Goal: Transaction & Acquisition: Register for event/course

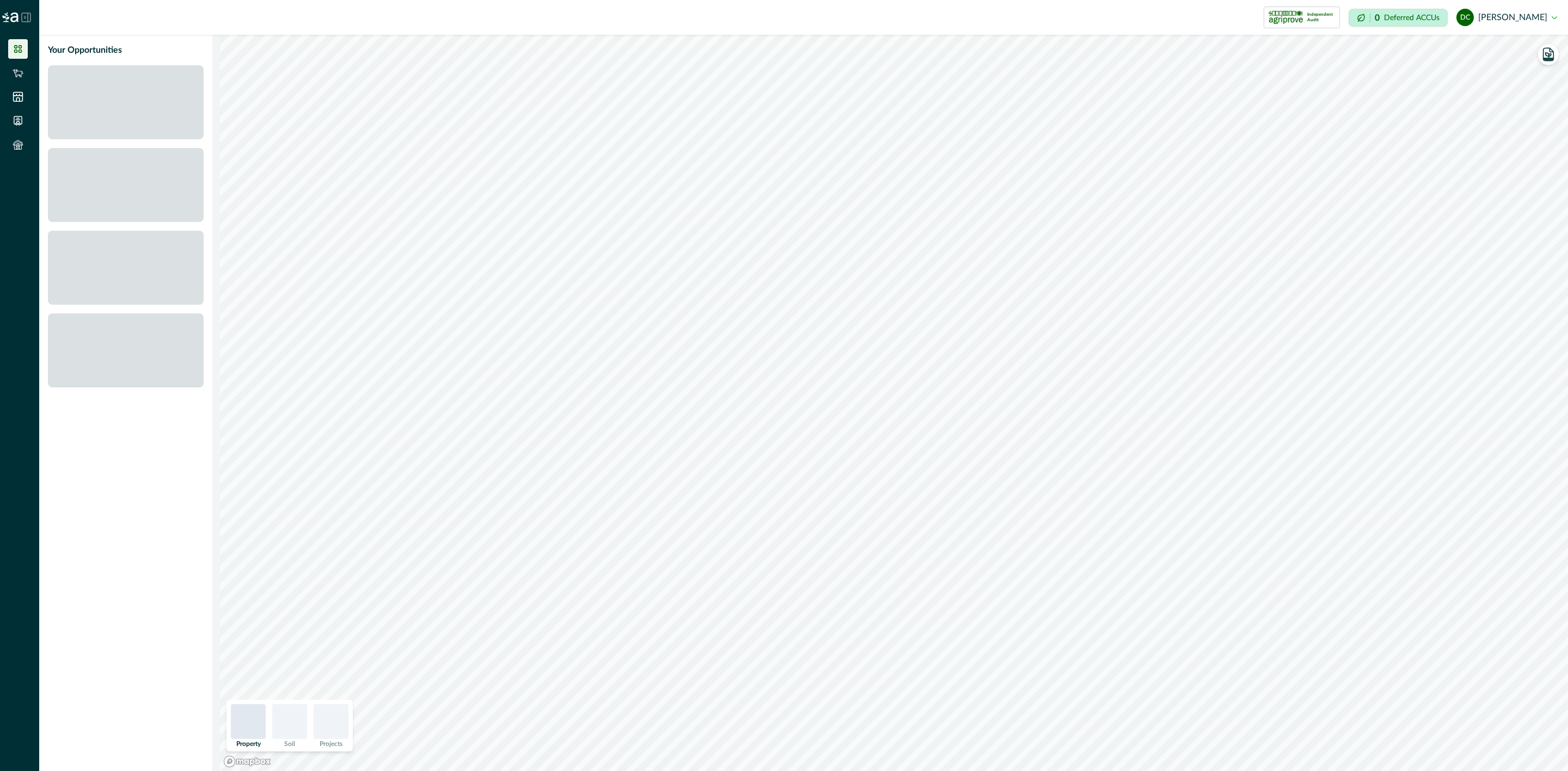
click at [28, 14] on icon at bounding box center [26, 17] width 9 height 9
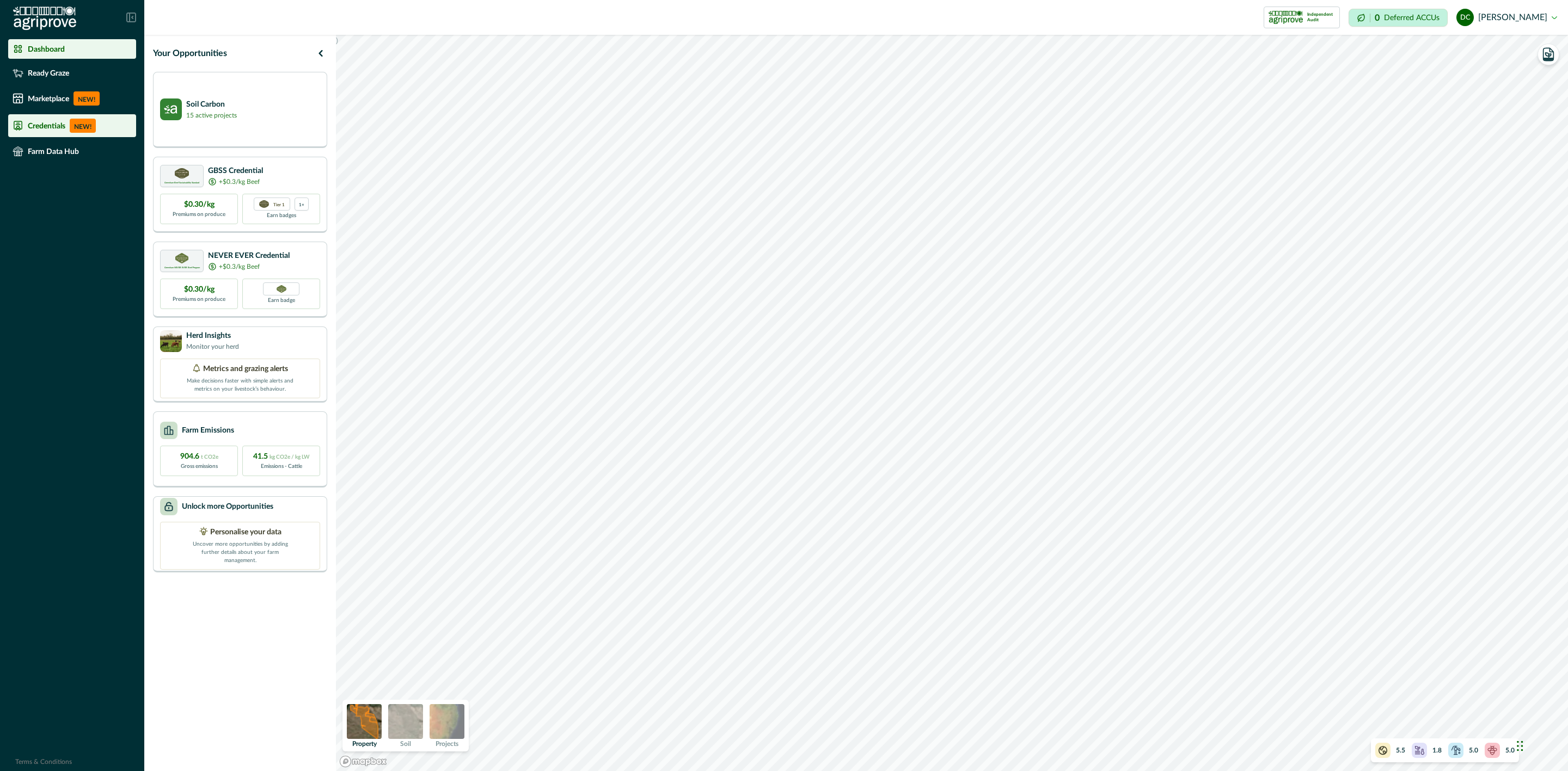
click at [48, 122] on p "Credentials" at bounding box center [47, 126] width 38 height 9
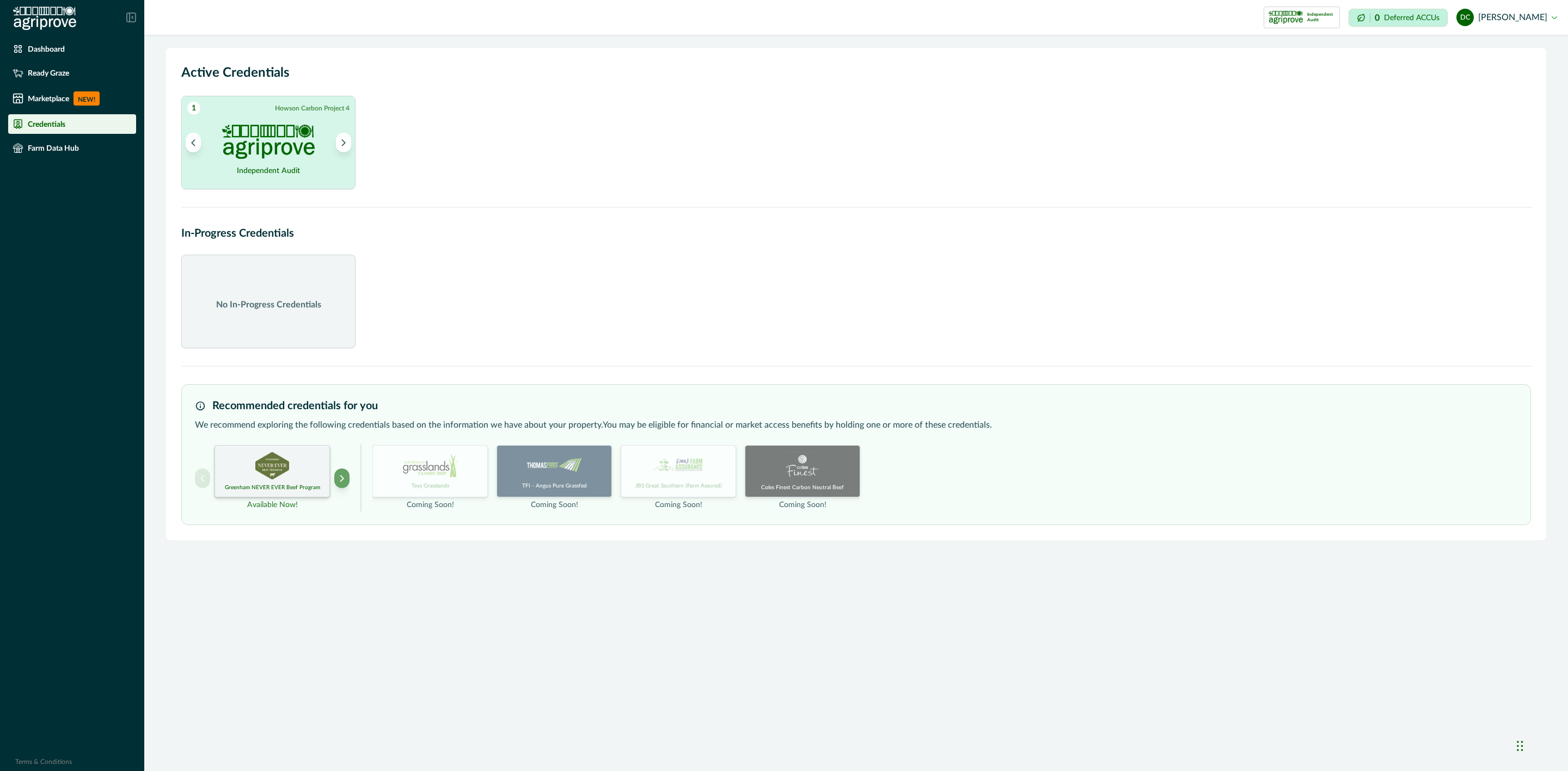
click at [264, 472] on img at bounding box center [272, 466] width 34 height 27
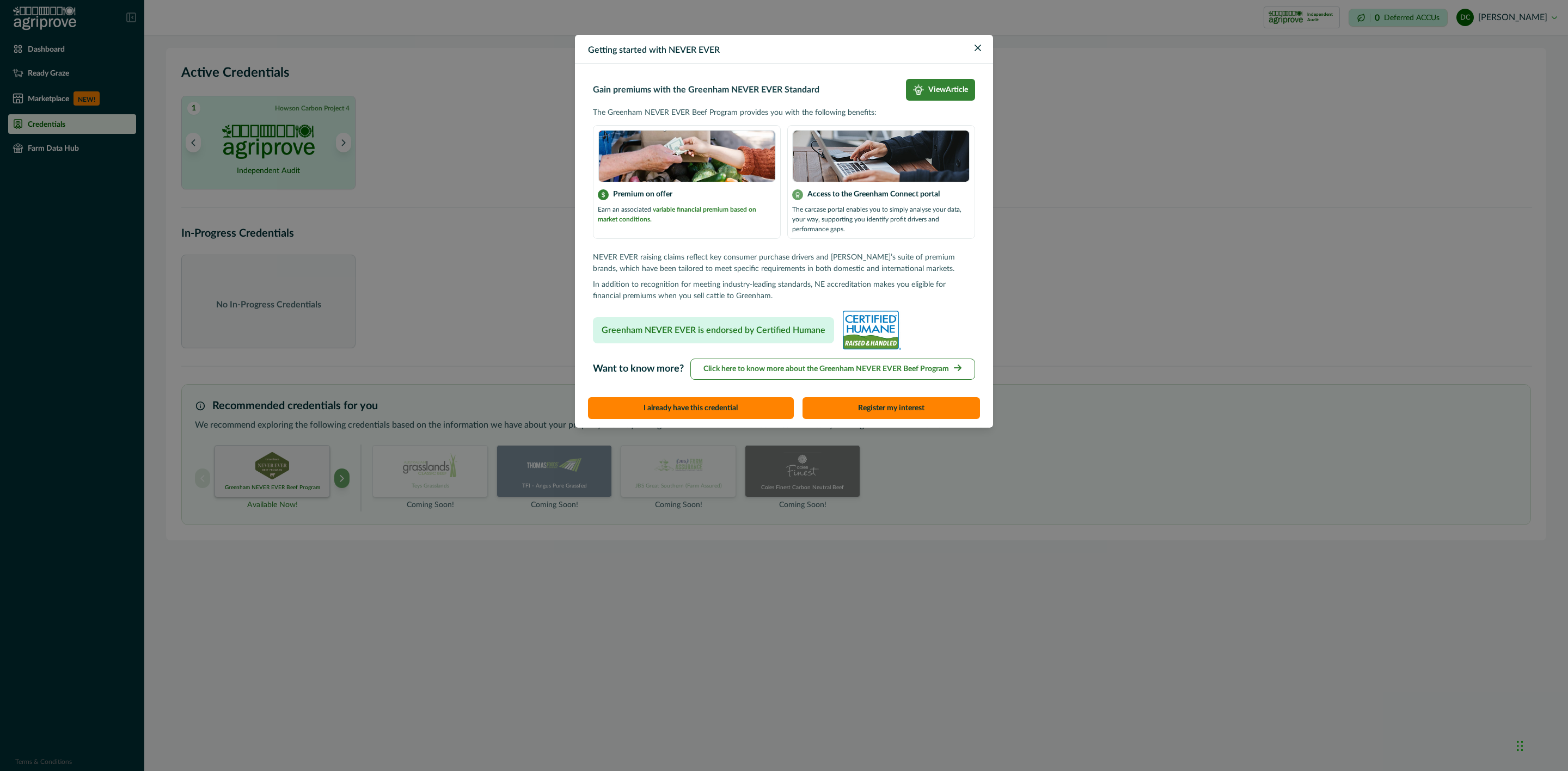
click at [1063, 72] on div "Getting started with NEVER EVER Gain premiums with the Greenham NEVER EVER Stan…" at bounding box center [784, 385] width 1568 height 771
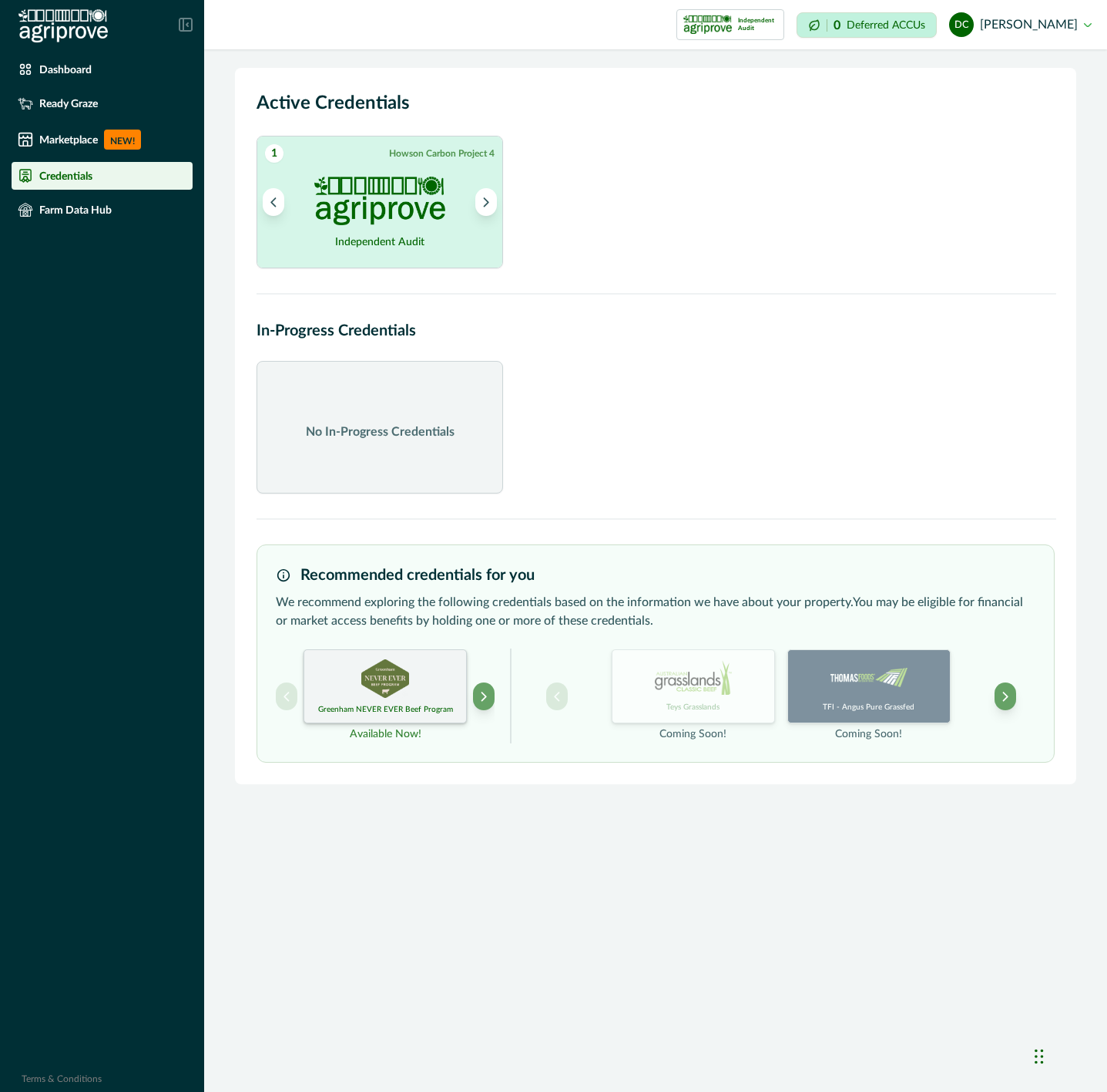
click at [385, 687] on img at bounding box center [386, 679] width 48 height 38
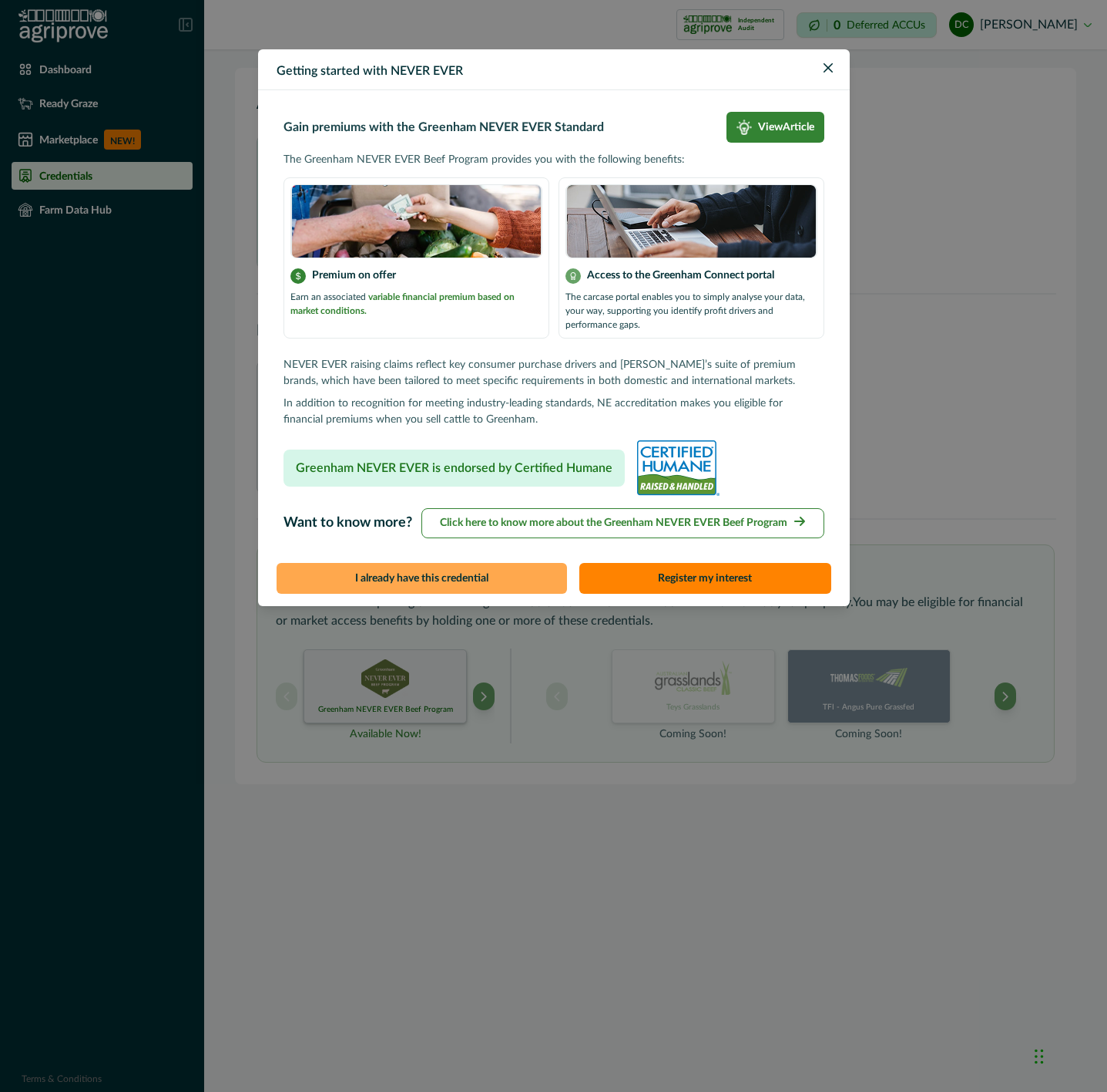
click at [499, 586] on button "I already have this credential" at bounding box center [422, 578] width 291 height 31
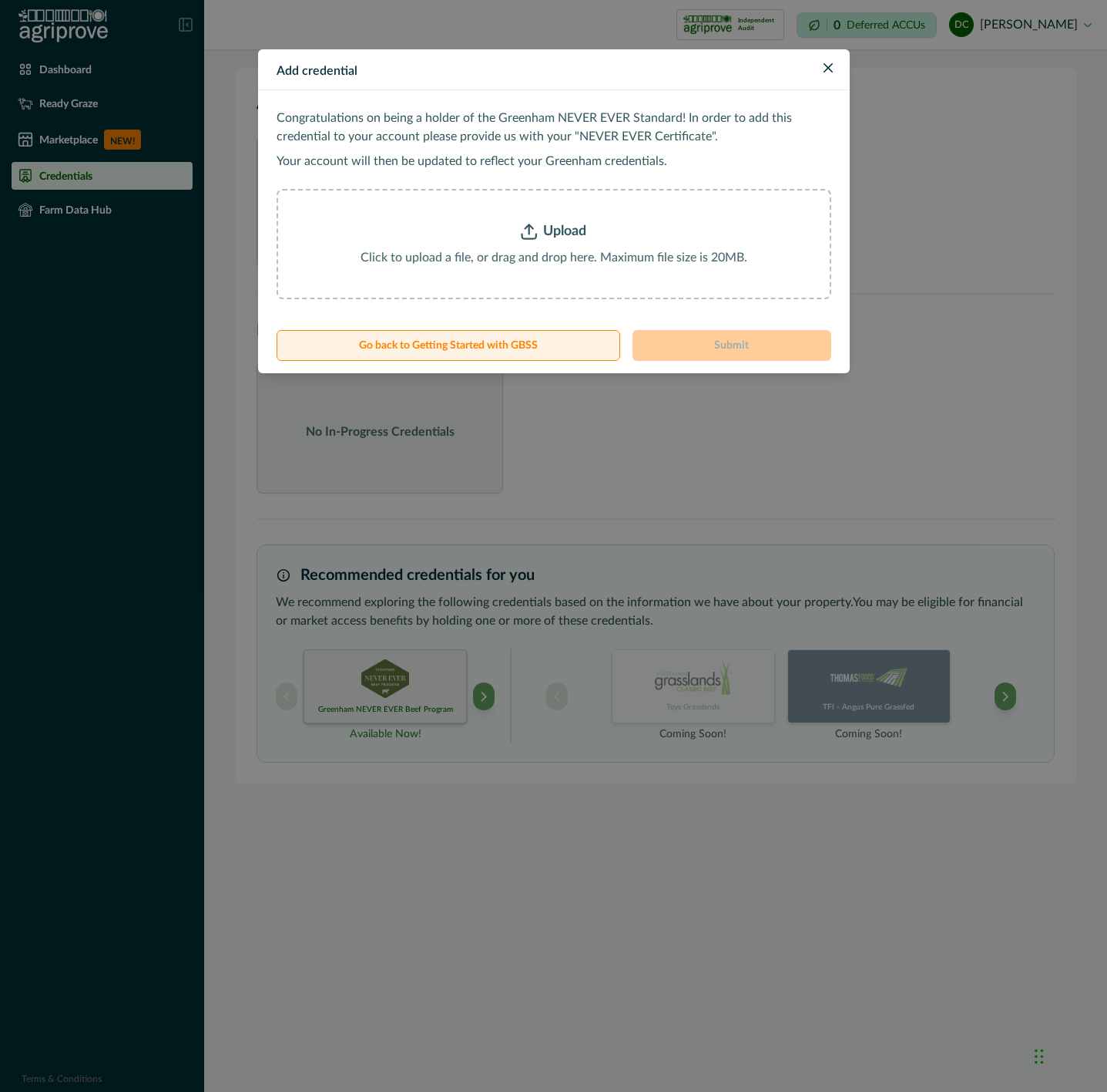
click at [481, 339] on button "Go back to Getting Started with GBSS" at bounding box center [449, 345] width 344 height 31
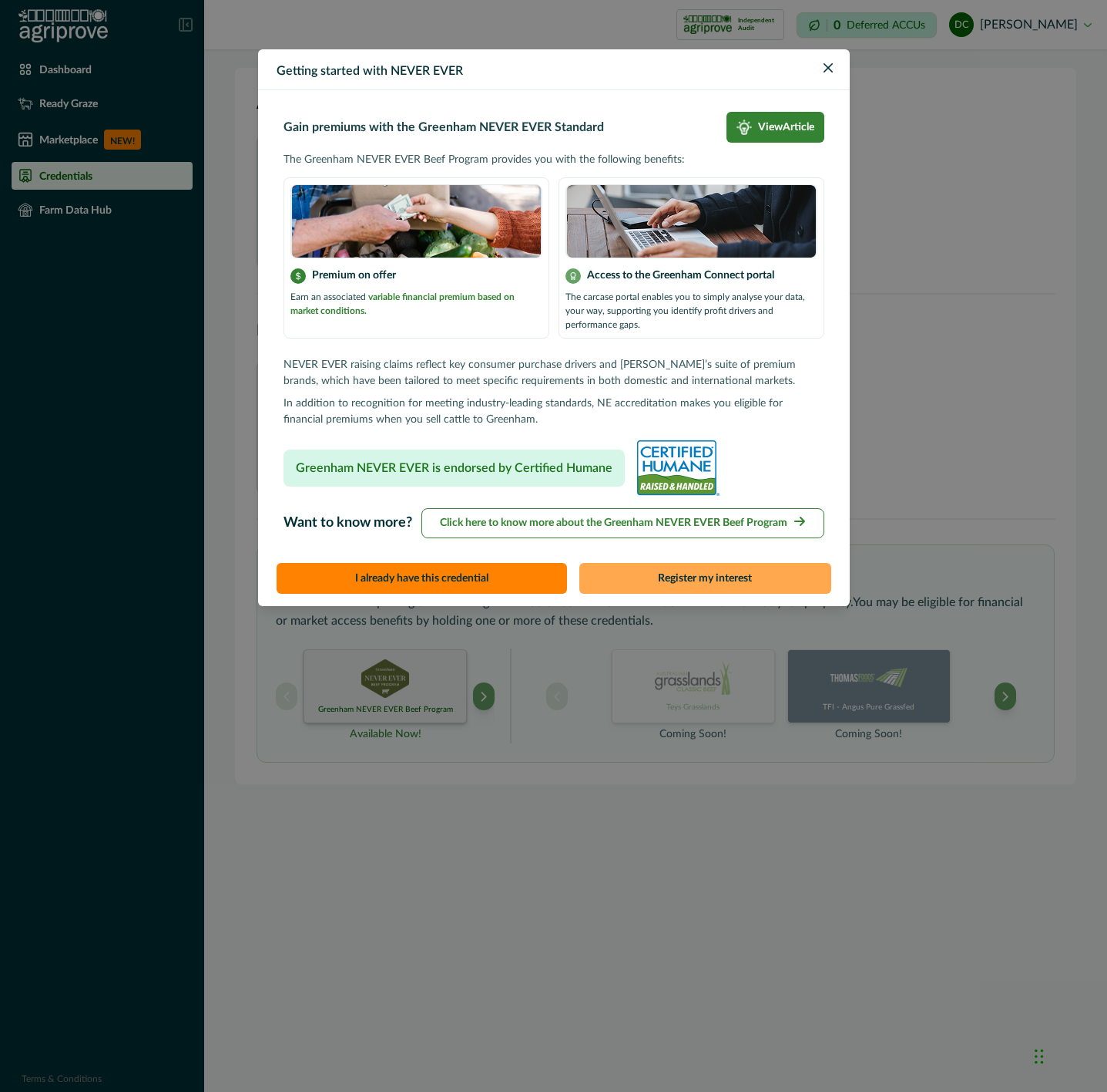
click at [700, 591] on button "Register my interest" at bounding box center [705, 578] width 252 height 31
select select "*******"
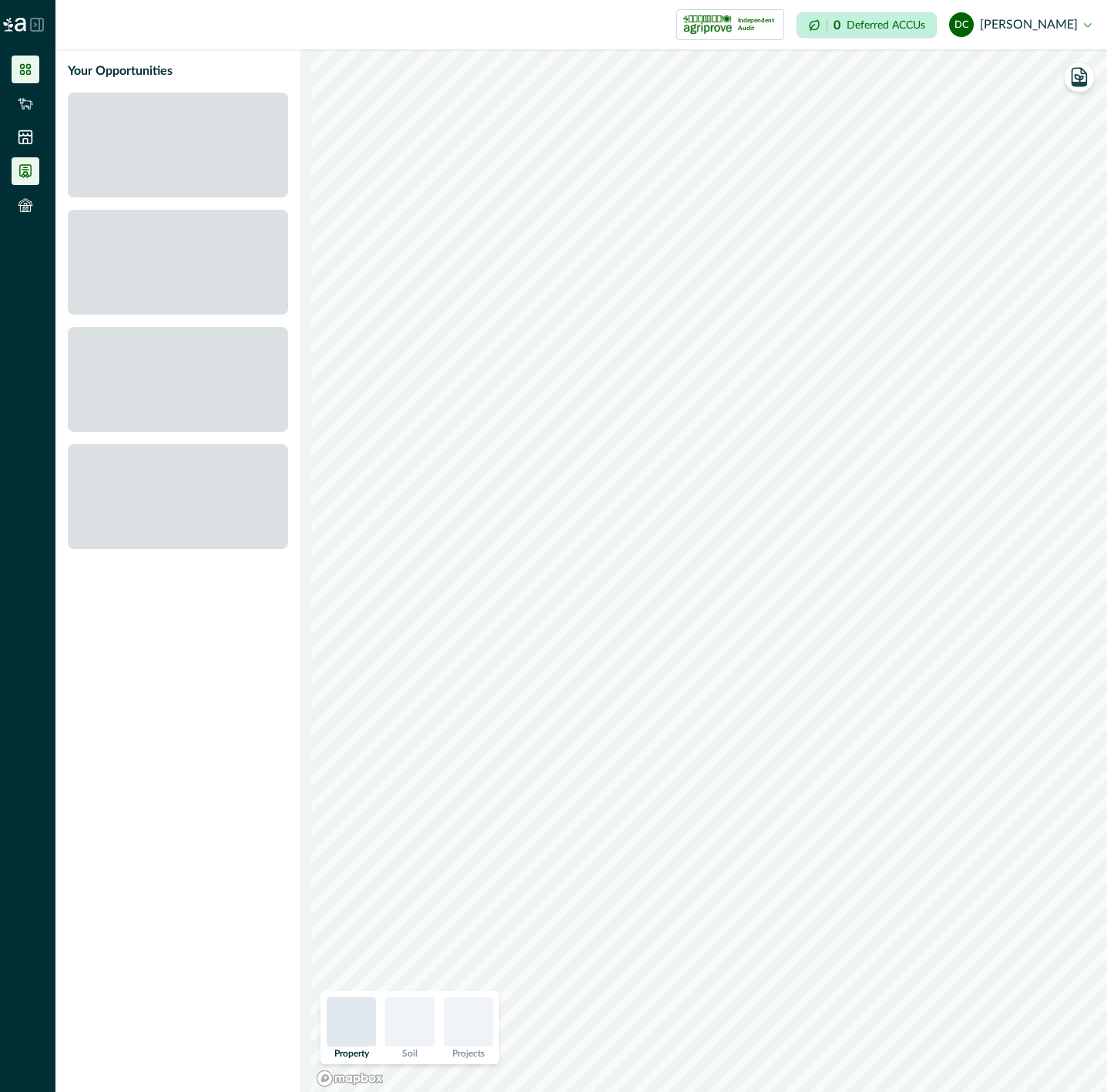
click at [35, 174] on li at bounding box center [25, 170] width 28 height 28
